Goal: Navigation & Orientation: Find specific page/section

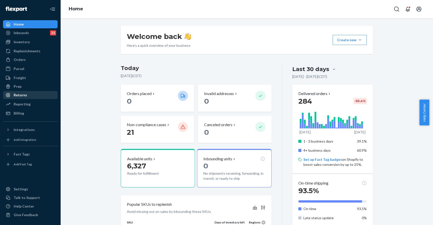
click at [22, 93] on div "Returns" at bounding box center [20, 95] width 13 height 5
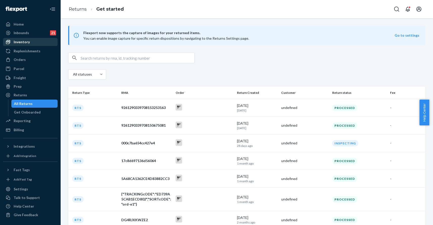
click at [28, 41] on div "Inventory" at bounding box center [22, 41] width 16 height 5
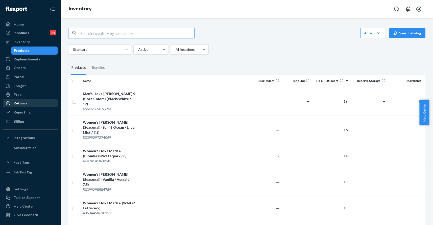
click at [30, 104] on div "Returns" at bounding box center [31, 103] width 54 height 7
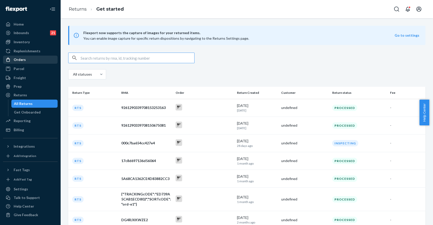
click at [23, 59] on div "Orders" at bounding box center [20, 59] width 12 height 5
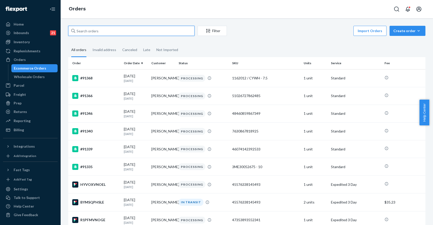
click at [120, 28] on input "text" at bounding box center [131, 31] width 126 height 10
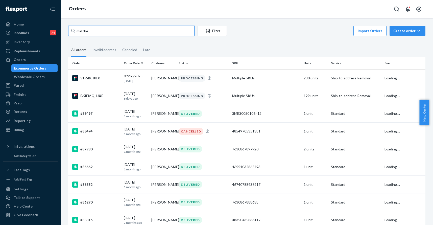
type input "[PERSON_NAME]"
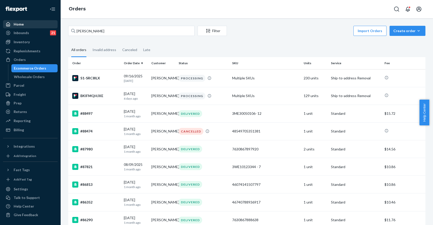
drag, startPoint x: 120, startPoint y: 28, endPoint x: 34, endPoint y: 24, distance: 85.9
click at [34, 24] on div "Home" at bounding box center [31, 24] width 54 height 7
